Goal: Navigation & Orientation: Find specific page/section

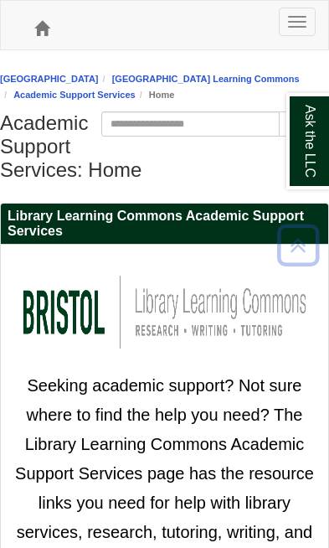
scroll to position [988, 0]
